Goal: Task Accomplishment & Management: Manage account settings

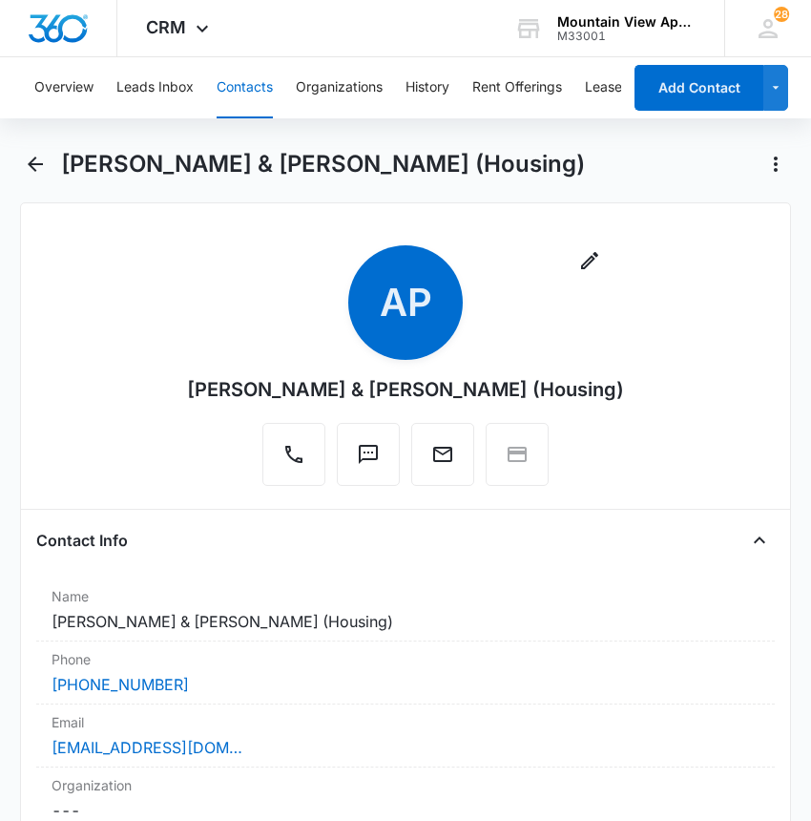
click at [246, 83] on button "Contacts" at bounding box center [245, 87] width 56 height 61
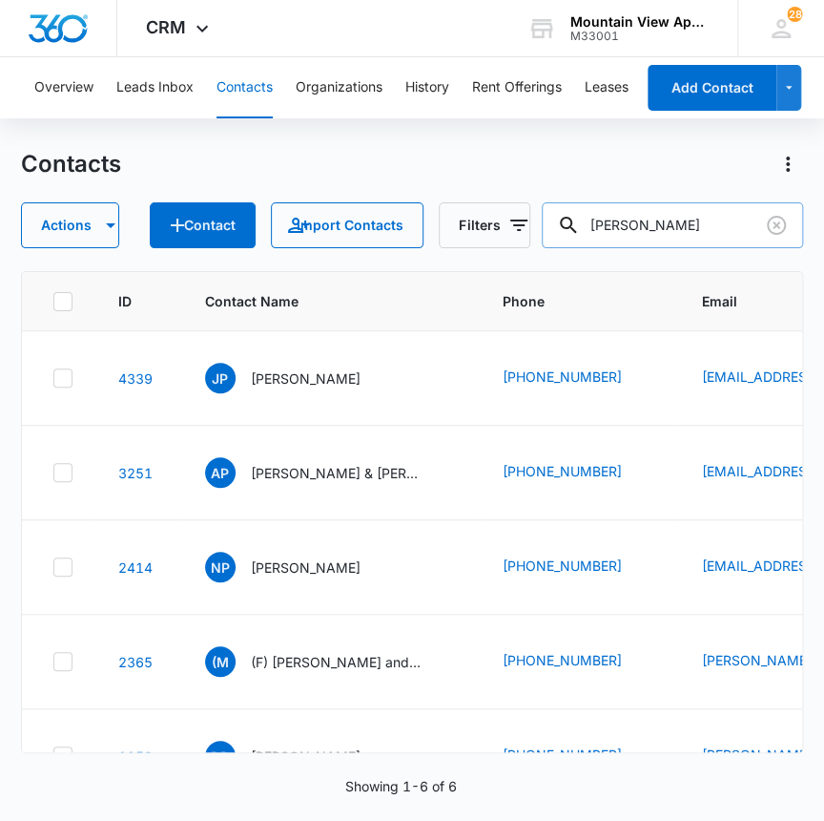
drag, startPoint x: 639, startPoint y: 215, endPoint x: 561, endPoint y: 230, distance: 79.7
click at [561, 230] on input "[PERSON_NAME]" at bounding box center [673, 225] width 262 height 46
type input "sherlock"
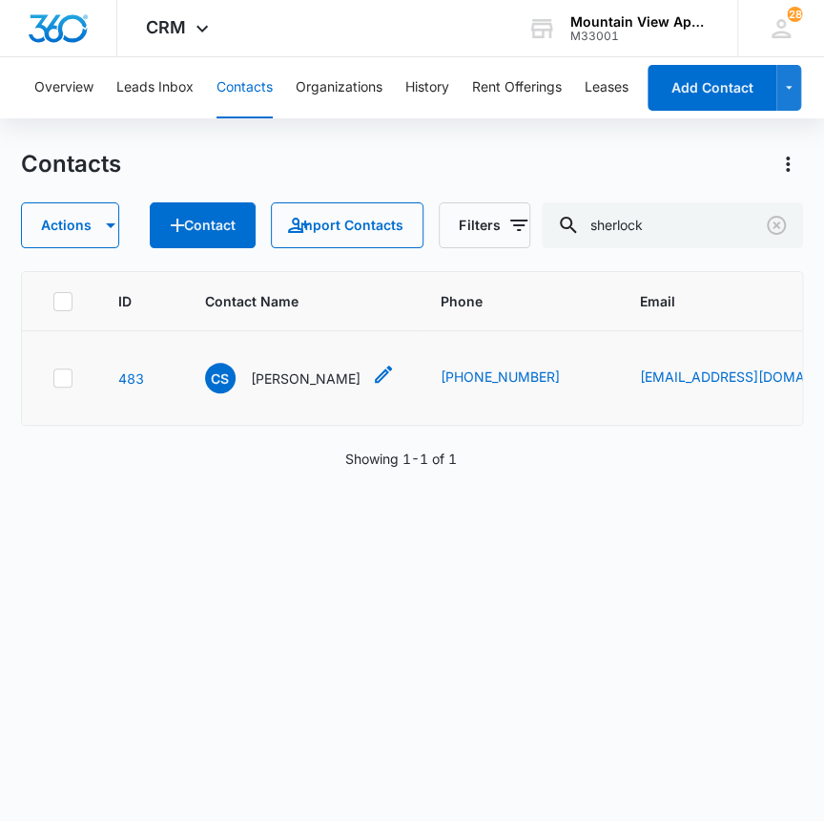
click at [257, 381] on p "[PERSON_NAME]" at bounding box center [306, 378] width 110 height 20
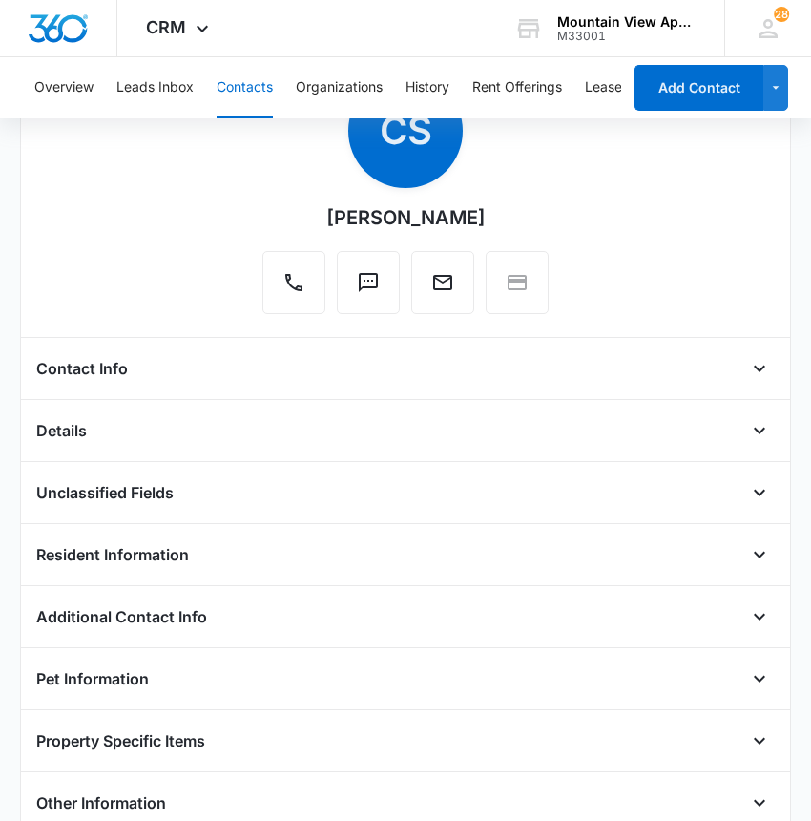
scroll to position [173, 0]
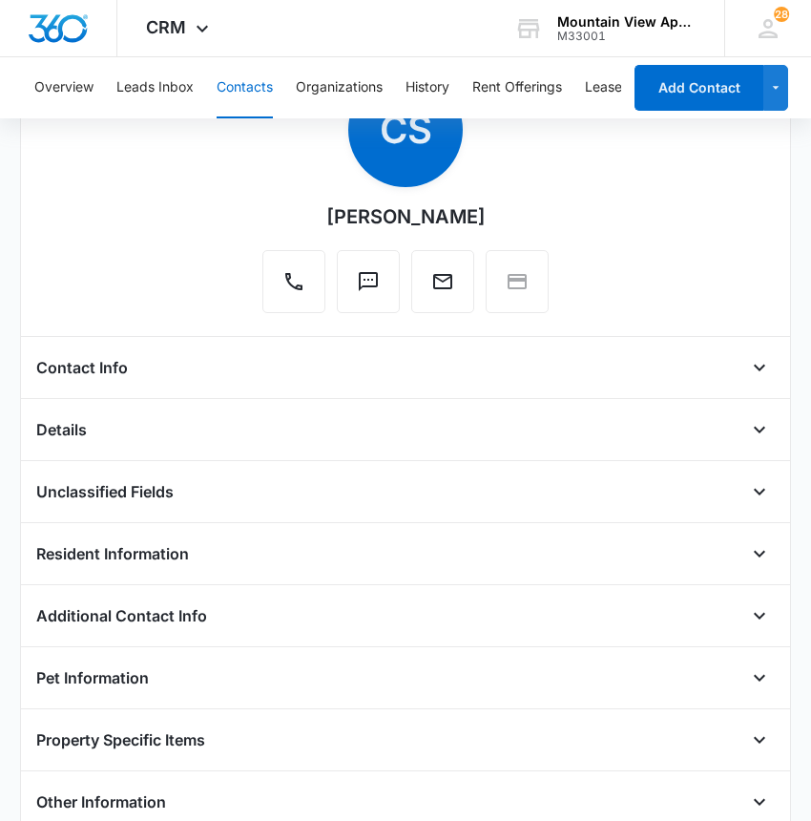
click at [79, 363] on h4 "Contact Info" at bounding box center [82, 367] width 92 height 23
click at [748, 364] on icon "Open" at bounding box center [759, 367] width 23 height 23
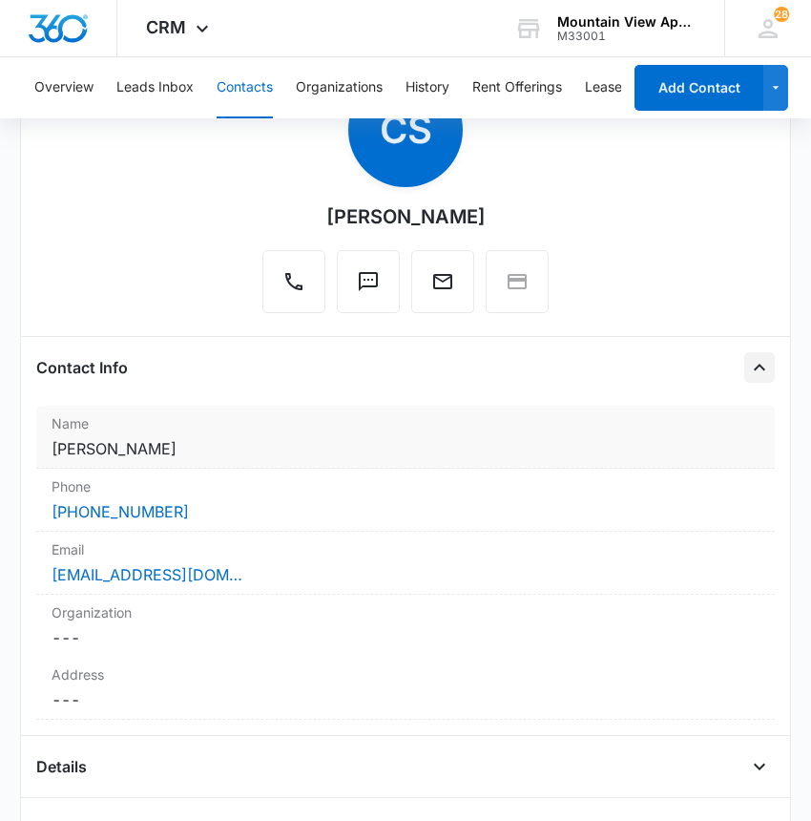
click at [159, 420] on label "Name" at bounding box center [406, 423] width 708 height 20
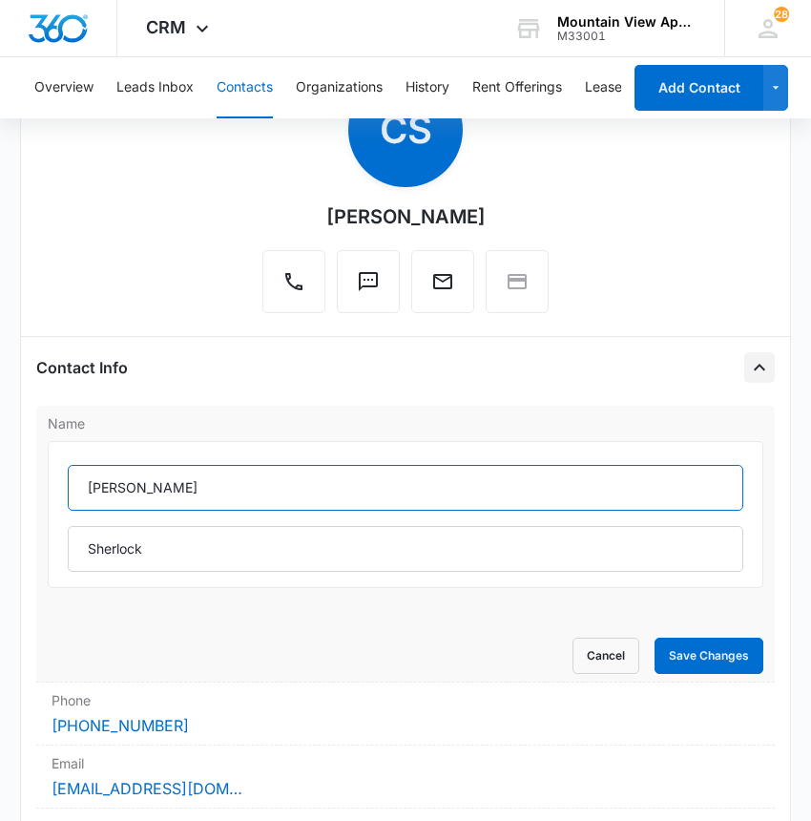
click at [181, 469] on input "[PERSON_NAME]" at bounding box center [406, 488] width 676 height 46
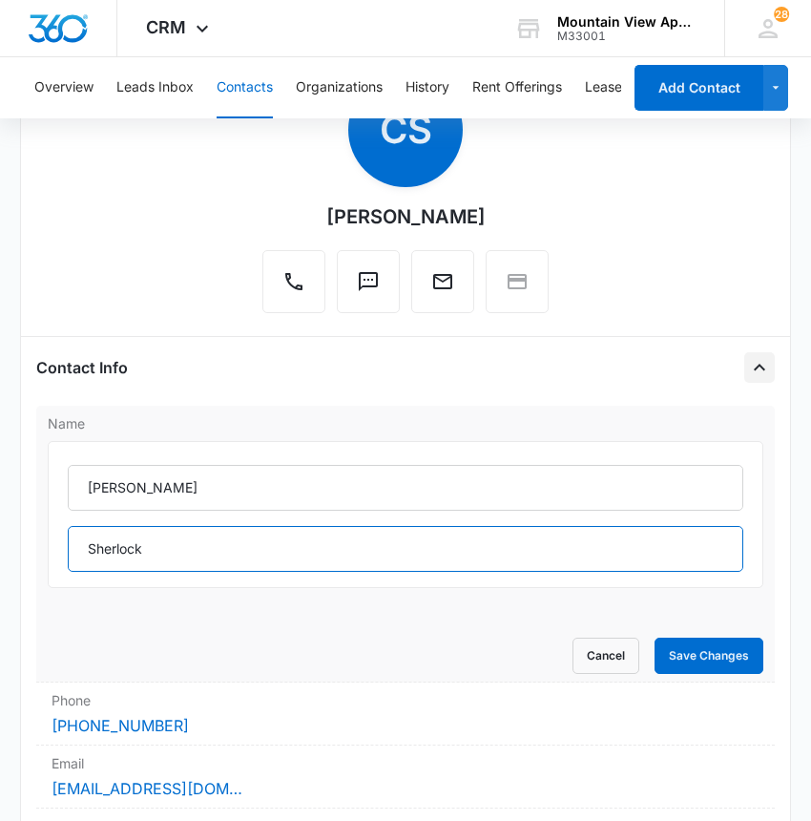
click at [181, 529] on input "Sherlock" at bounding box center [406, 549] width 676 height 46
type input "Sherlock, [PERSON_NAME] & [PERSON_NAME]"
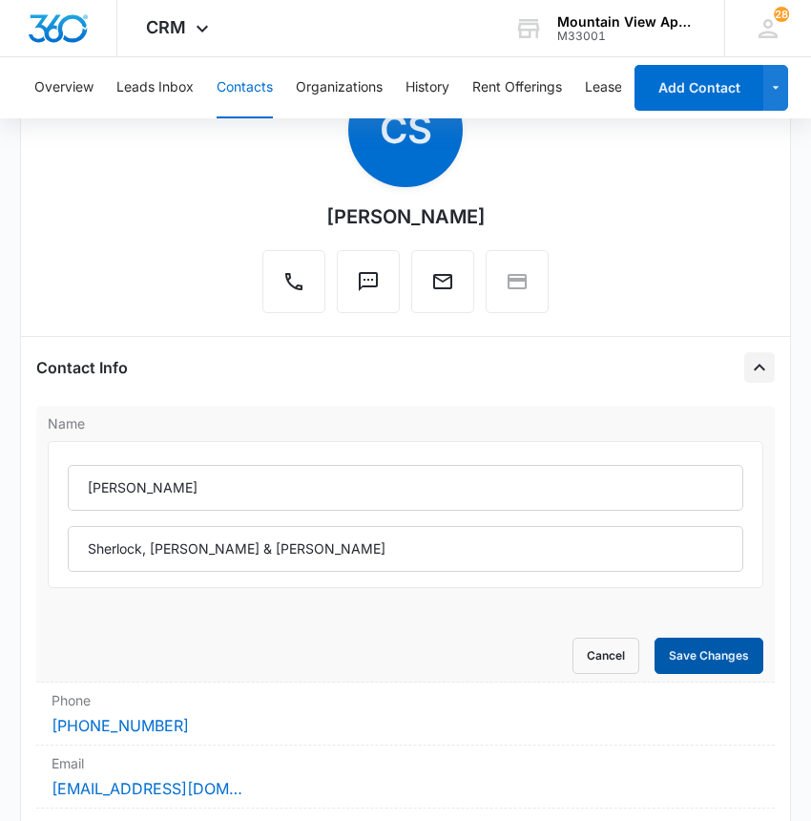
click at [697, 649] on button "Save Changes" at bounding box center [709, 655] width 109 height 36
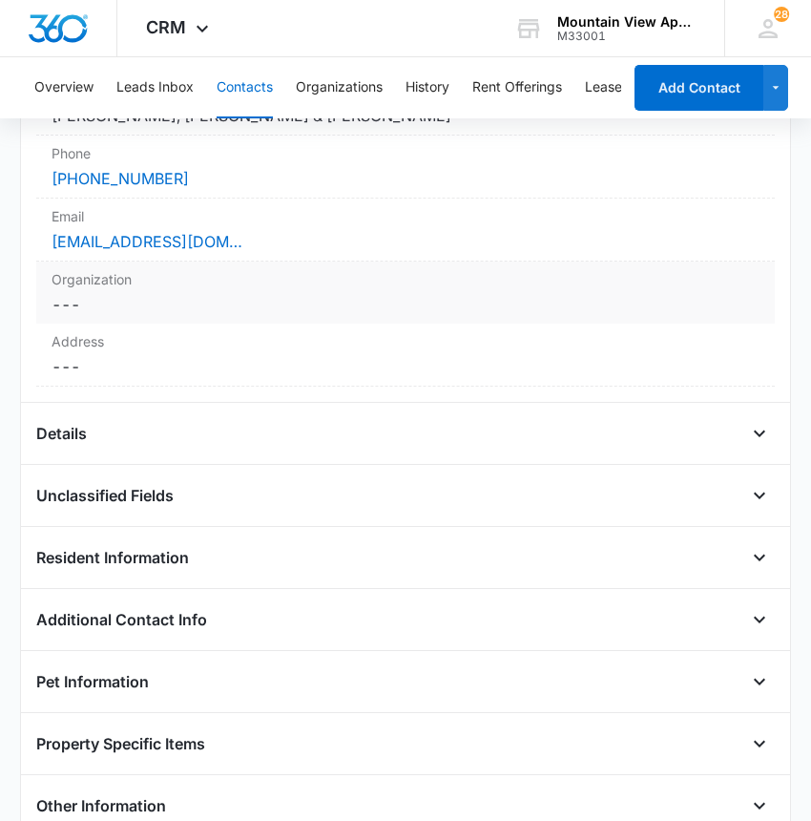
scroll to position [346, 0]
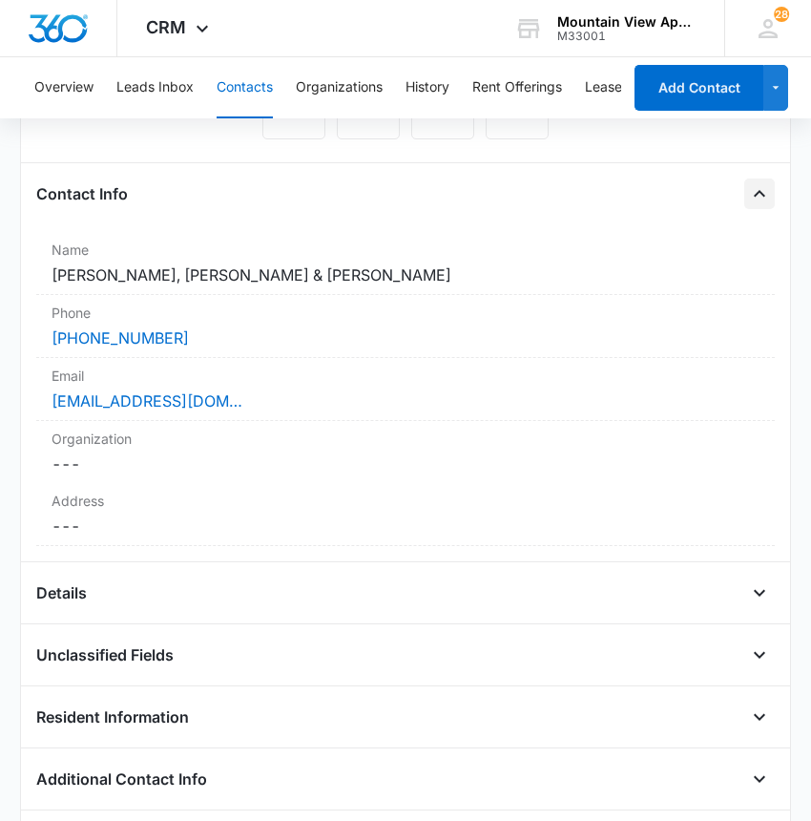
click at [756, 191] on icon "Close" at bounding box center [759, 193] width 23 height 23
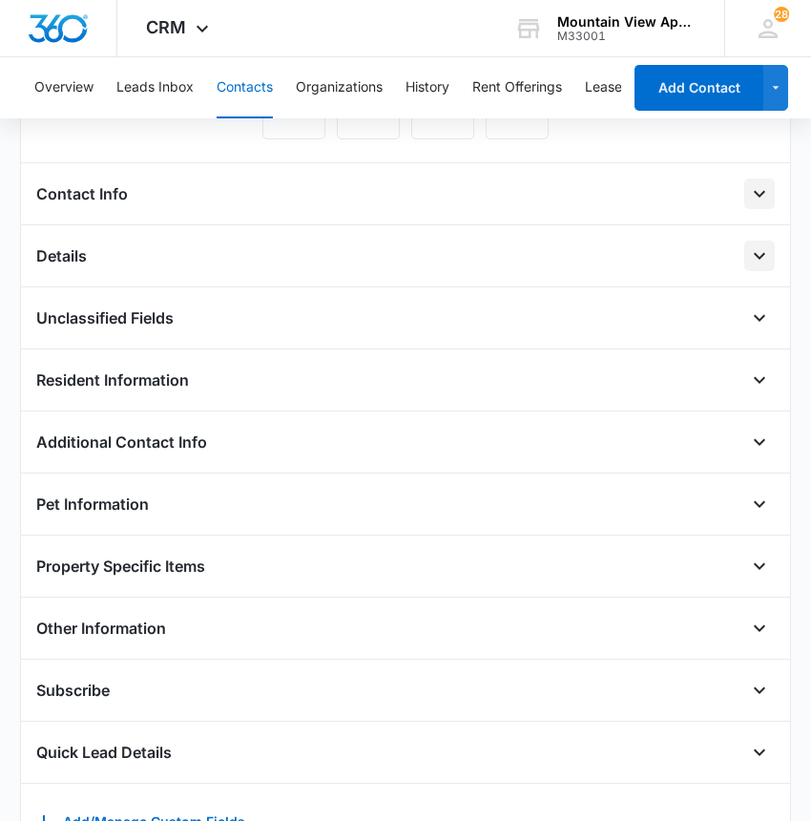
click at [754, 255] on icon "Open" at bounding box center [759, 256] width 11 height 7
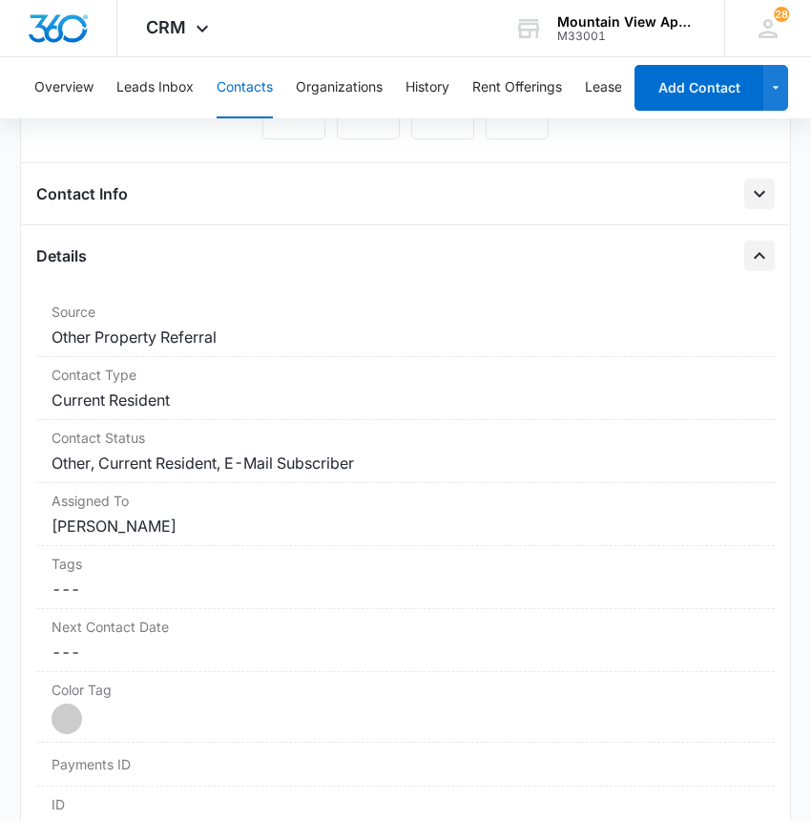
click at [754, 256] on icon "Close" at bounding box center [759, 255] width 11 height 7
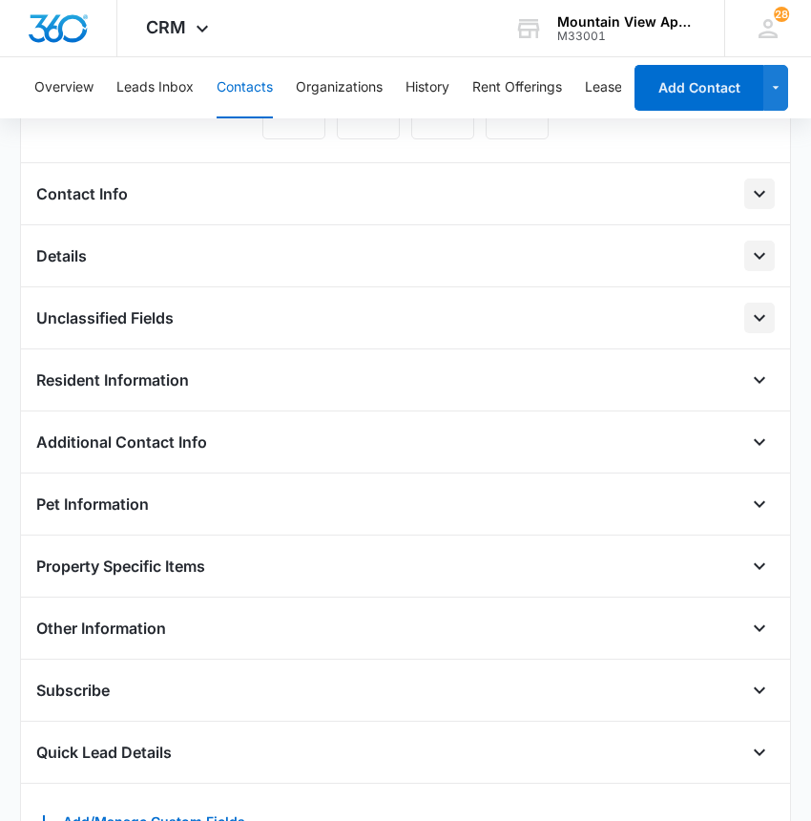
click at [748, 315] on icon "Open" at bounding box center [759, 317] width 23 height 23
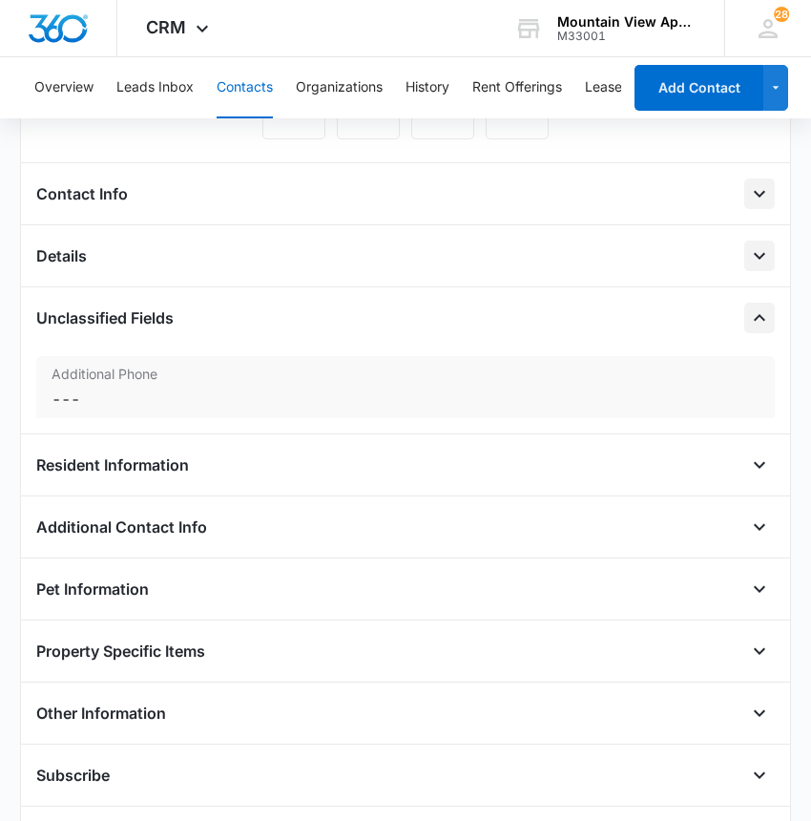
click at [73, 399] on dd "Cancel Save Changes ---" at bounding box center [406, 398] width 708 height 23
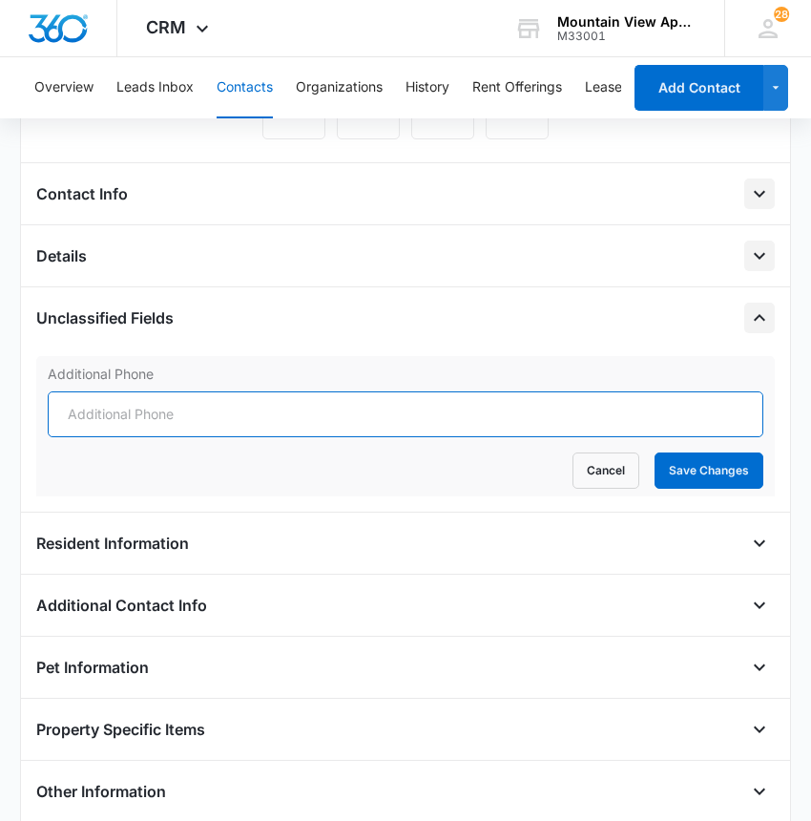
click at [72, 427] on input "Additional Phone" at bounding box center [406, 414] width 716 height 46
type input "[PHONE_NUMBER]"
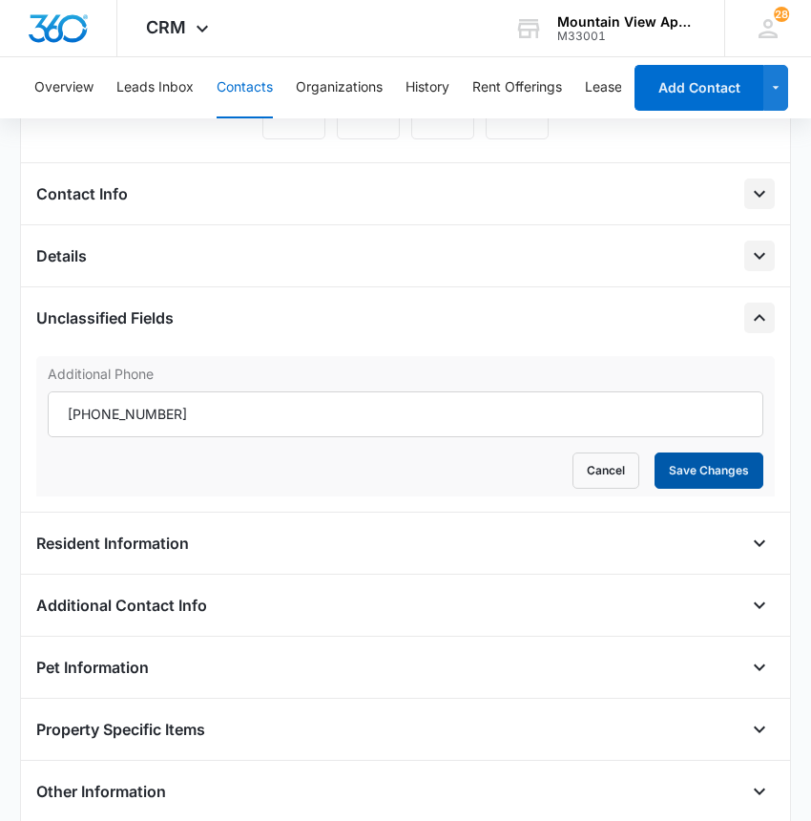
click at [725, 470] on button "Save Changes" at bounding box center [709, 470] width 109 height 36
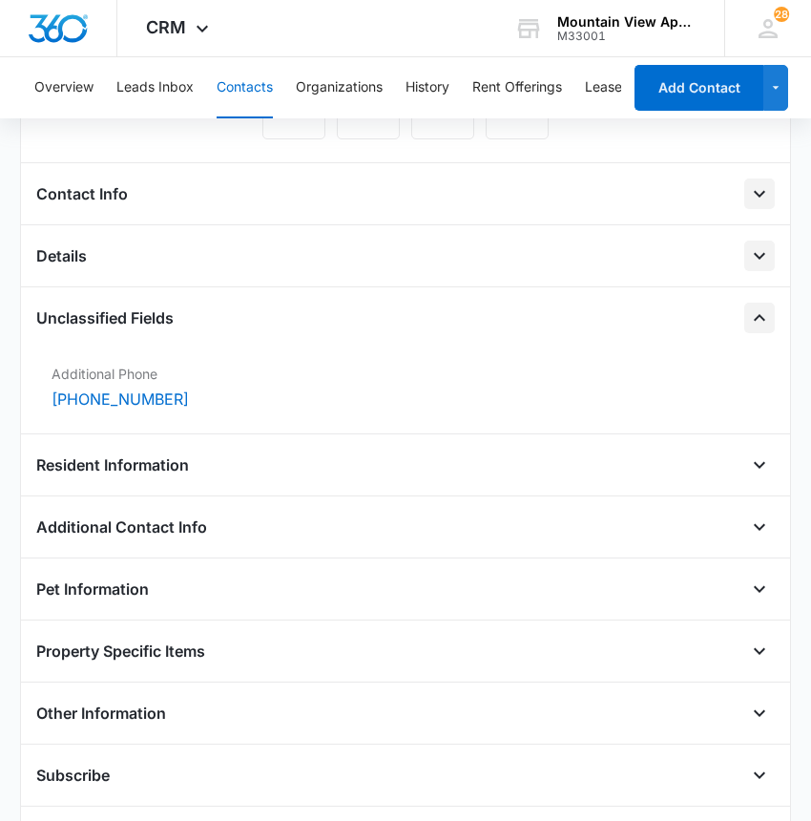
click at [751, 316] on icon "Close" at bounding box center [759, 317] width 23 height 23
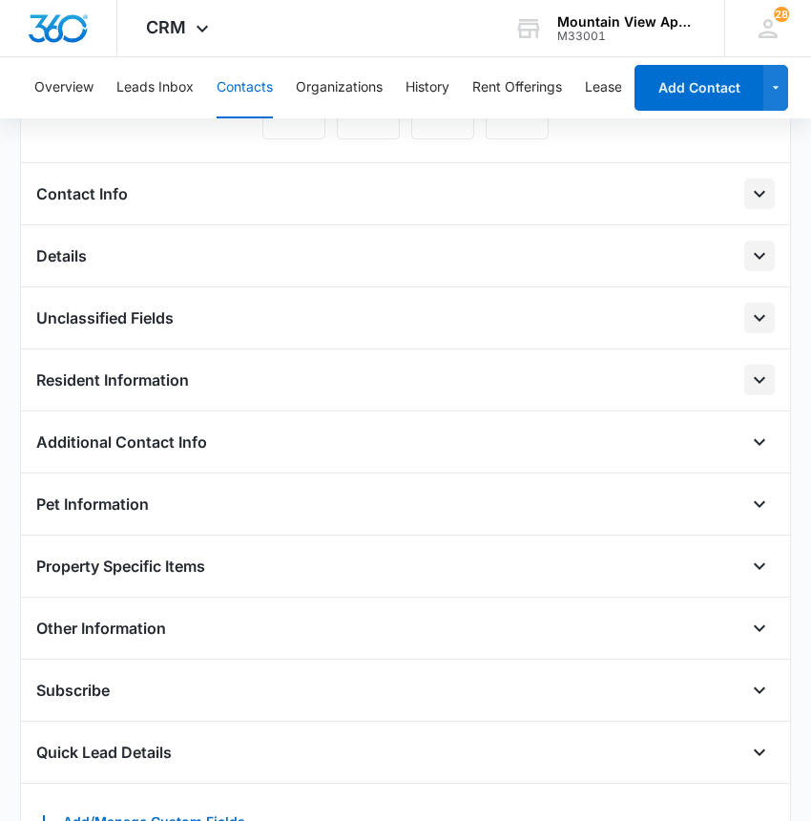
click at [748, 382] on icon "Open" at bounding box center [759, 379] width 23 height 23
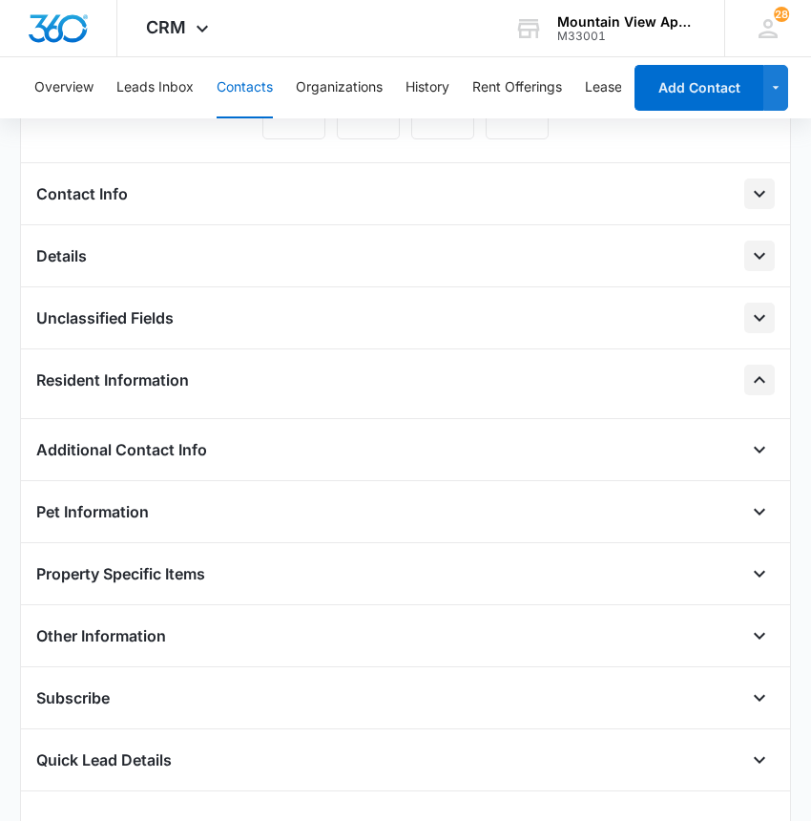
click at [748, 382] on icon "Close" at bounding box center [759, 379] width 23 height 23
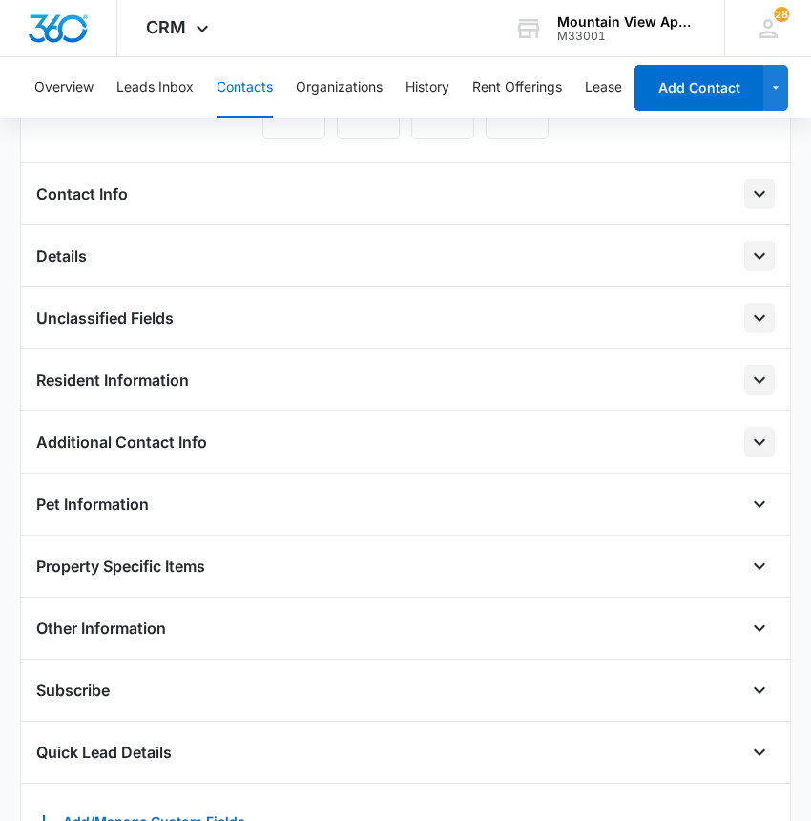
click at [748, 441] on icon "Open" at bounding box center [759, 441] width 23 height 23
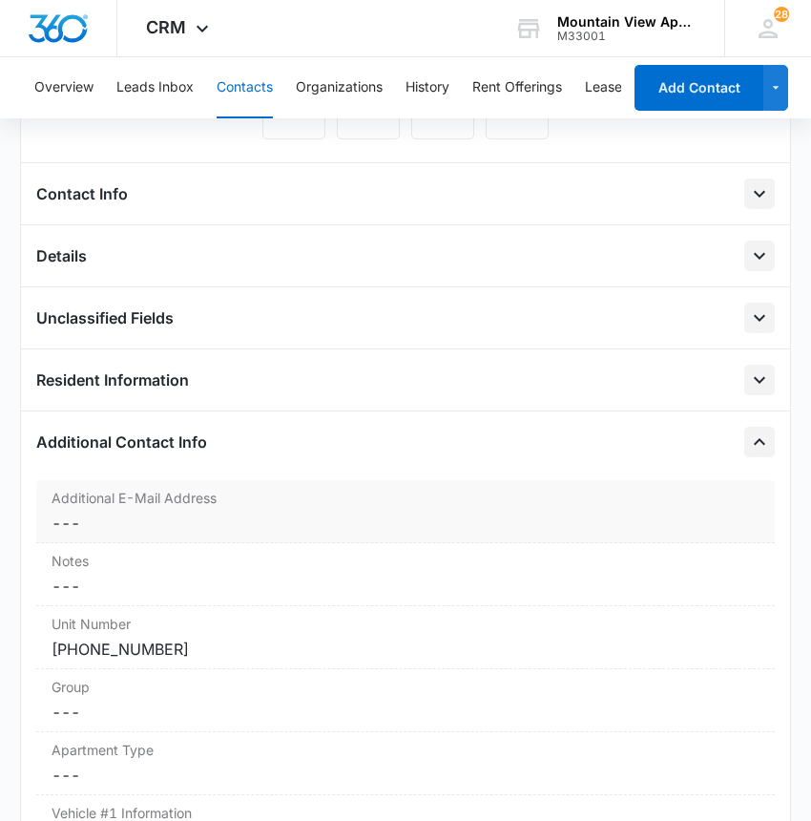
click at [73, 524] on dd "Cancel Save Changes ---" at bounding box center [406, 522] width 708 height 23
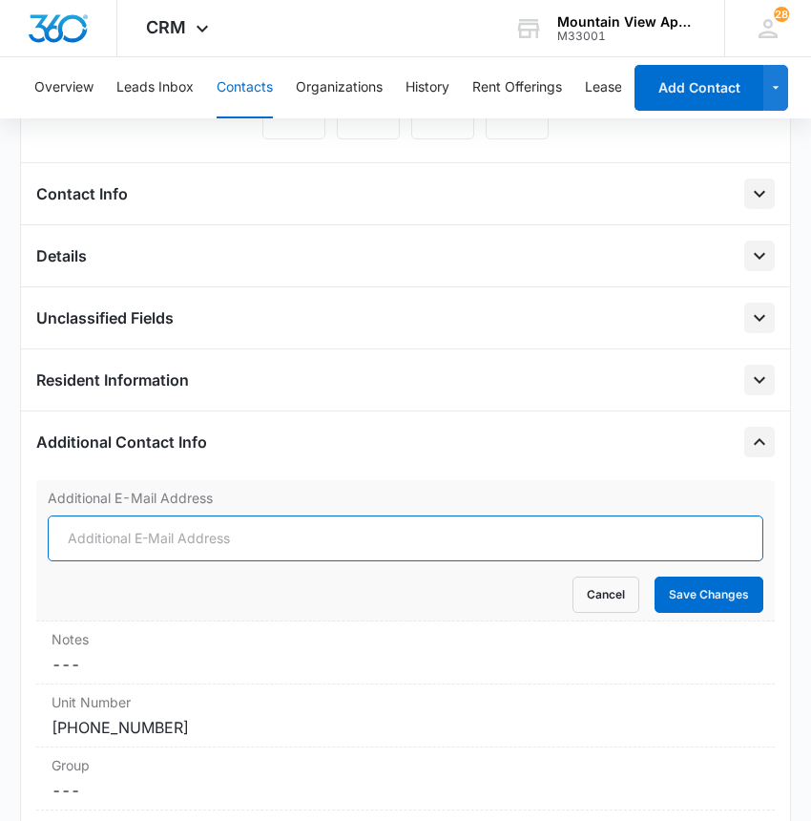
click at [74, 529] on input "Additional E-Mail Address" at bounding box center [406, 538] width 716 height 46
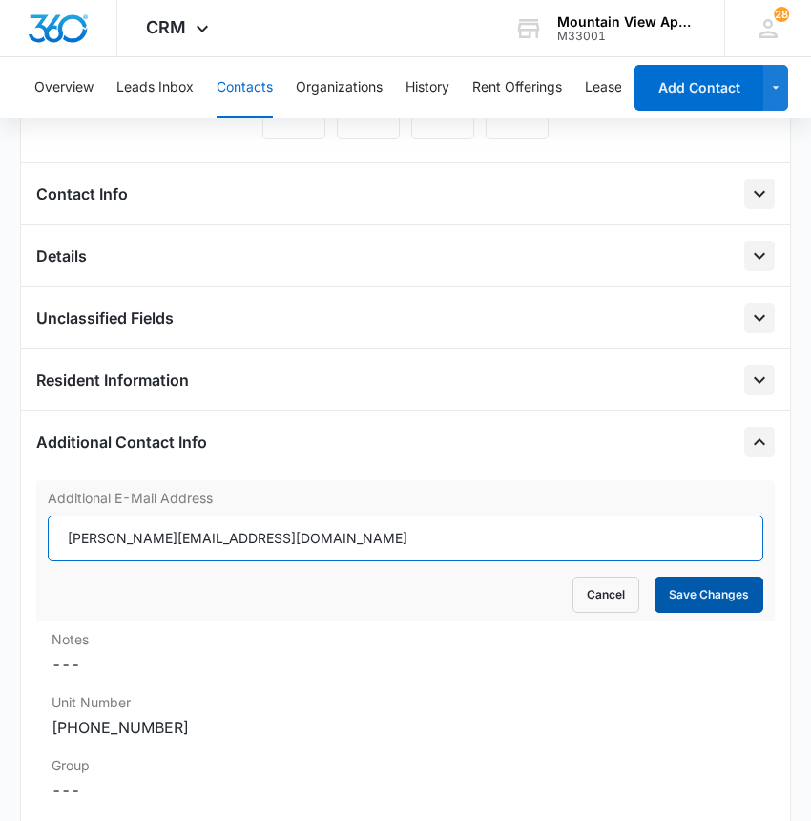
type input "[PERSON_NAME][EMAIL_ADDRESS][DOMAIN_NAME]"
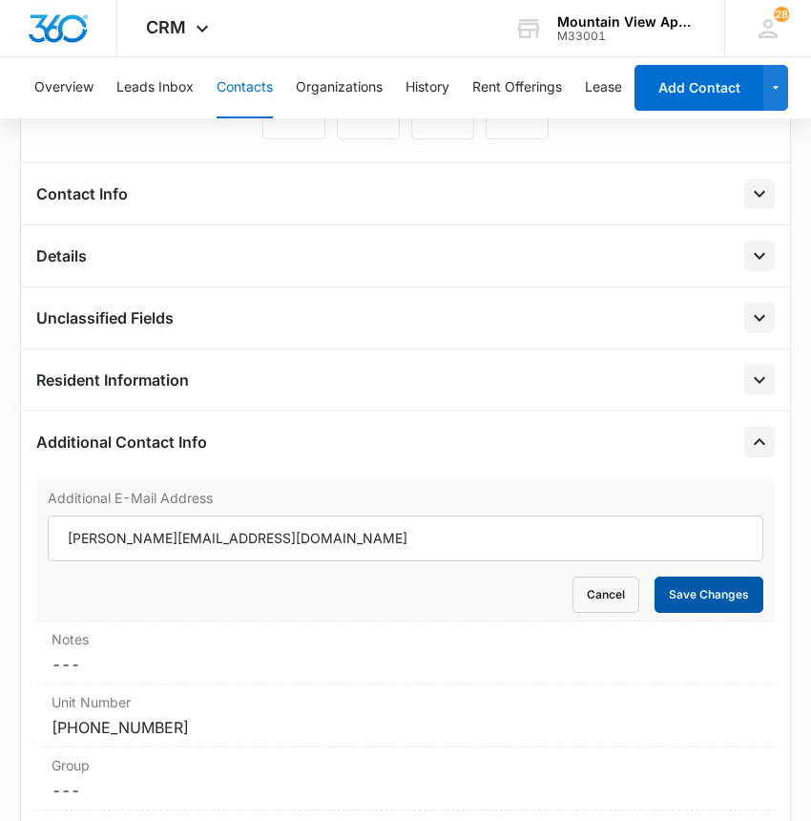
click at [725, 592] on button "Save Changes" at bounding box center [709, 594] width 109 height 36
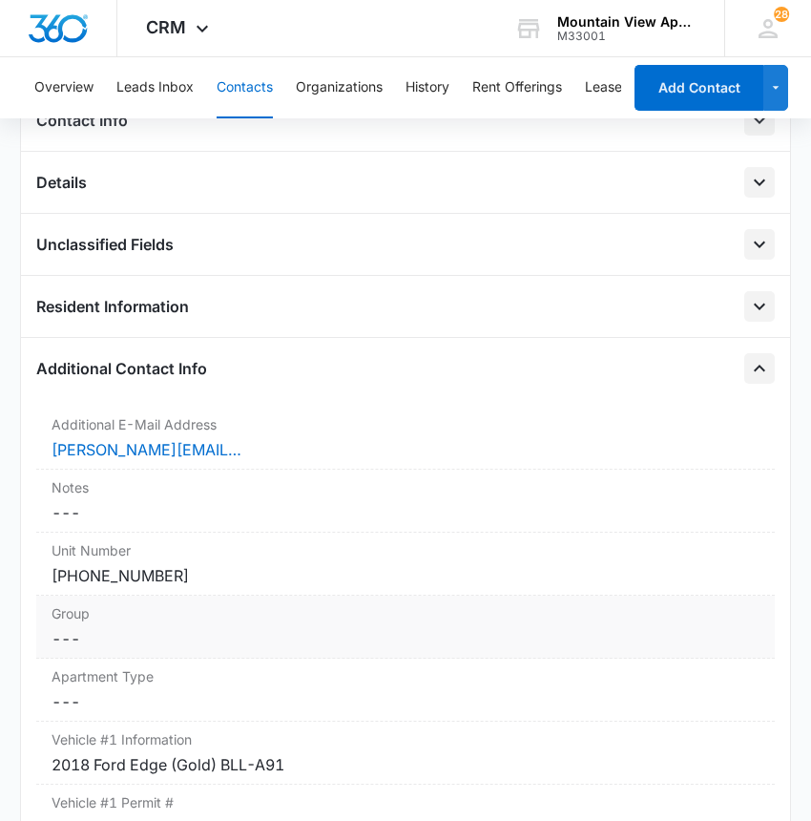
scroll to position [520, 0]
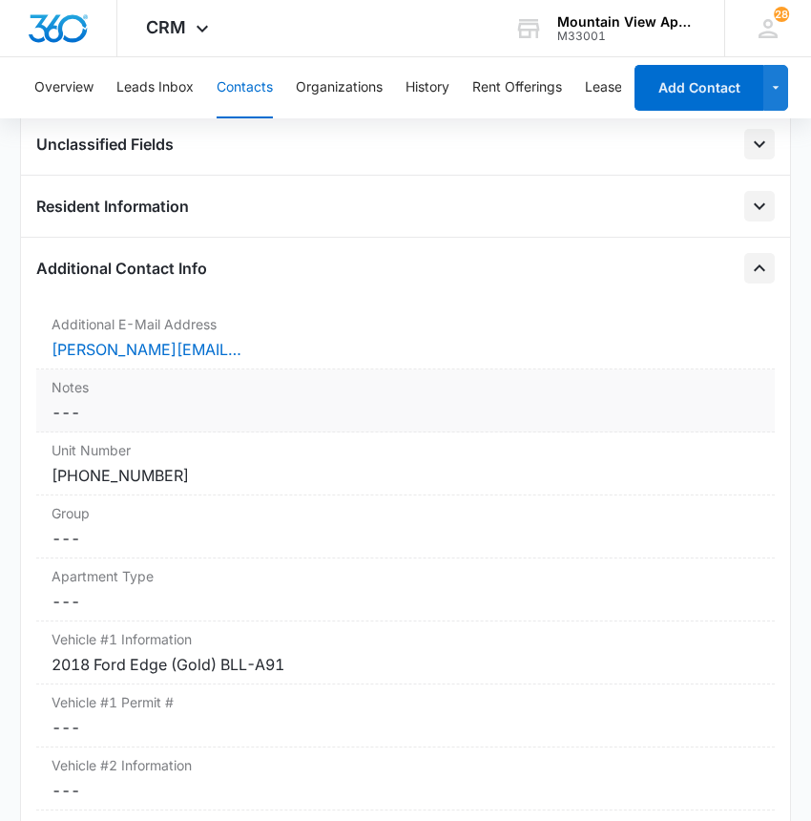
click at [66, 397] on div "Notes Cancel Save Changes ---" at bounding box center [405, 400] width 739 height 63
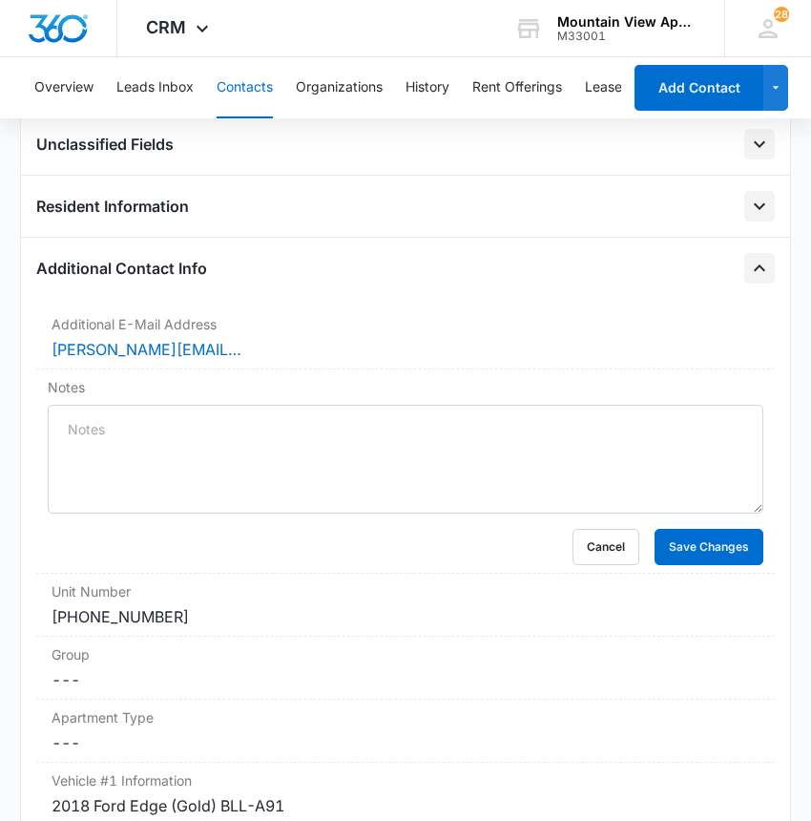
click at [59, 417] on textarea "Notes" at bounding box center [406, 459] width 716 height 109
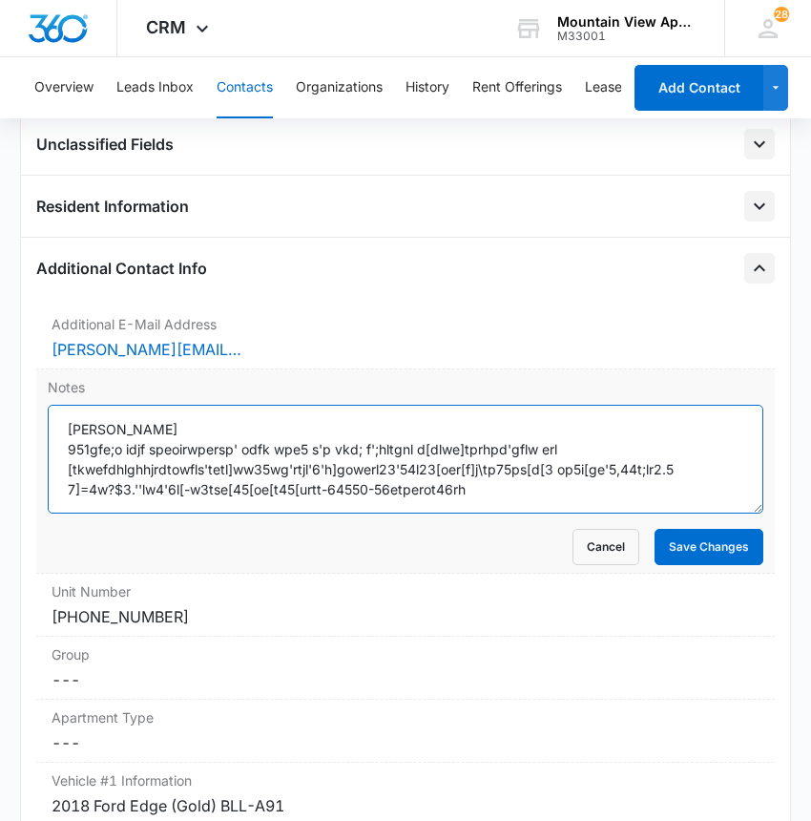
click at [485, 510] on textarea "[PERSON_NAME] 951gfe;o idjf speoirwpersp' odfk wpe5 s'p vkd; f';hltgnl d[dlwe]t…" at bounding box center [406, 459] width 716 height 109
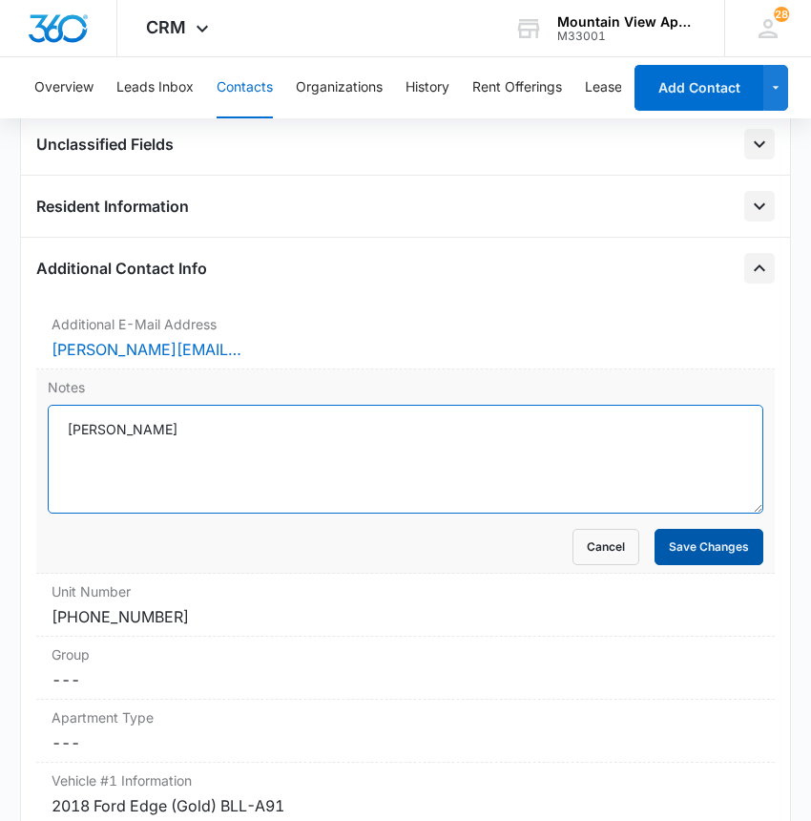
type textarea "[PERSON_NAME]"
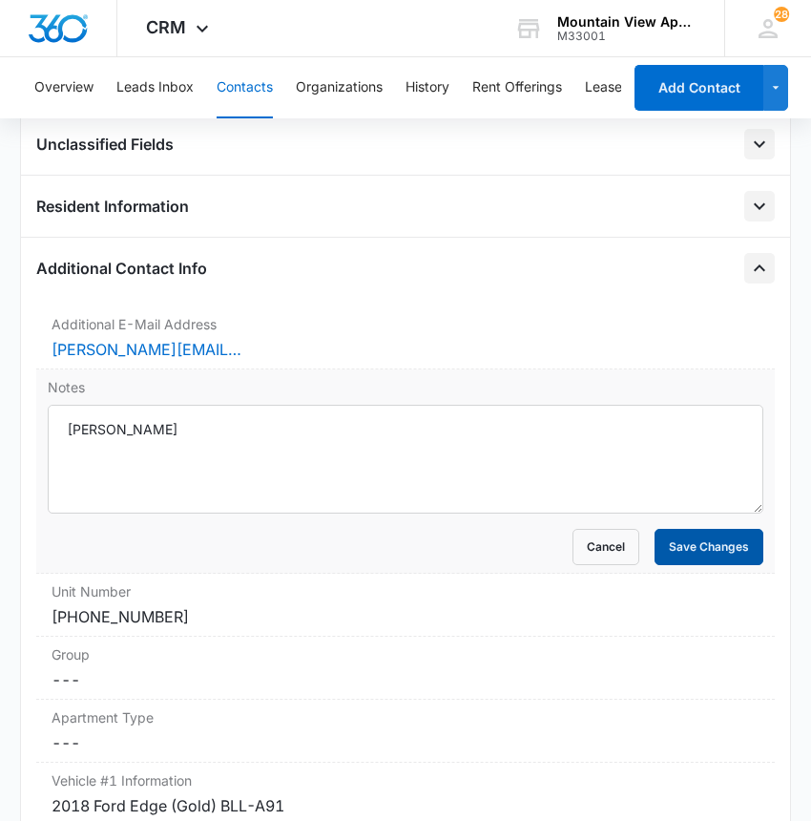
click at [671, 551] on button "Save Changes" at bounding box center [709, 547] width 109 height 36
